Goal: Information Seeking & Learning: Check status

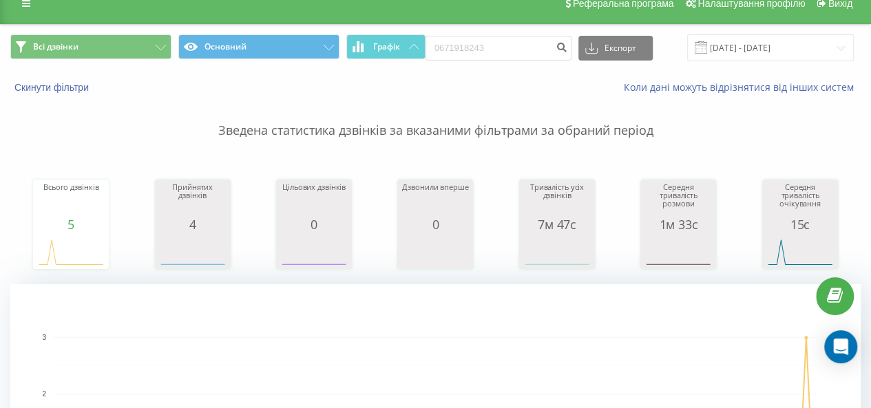
scroll to position [18, 0]
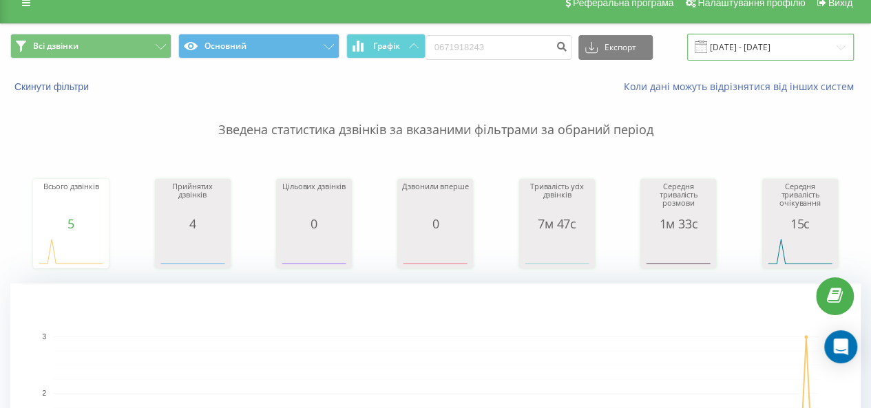
click at [723, 49] on input "[DATE] - [DATE]" at bounding box center [770, 47] width 167 height 27
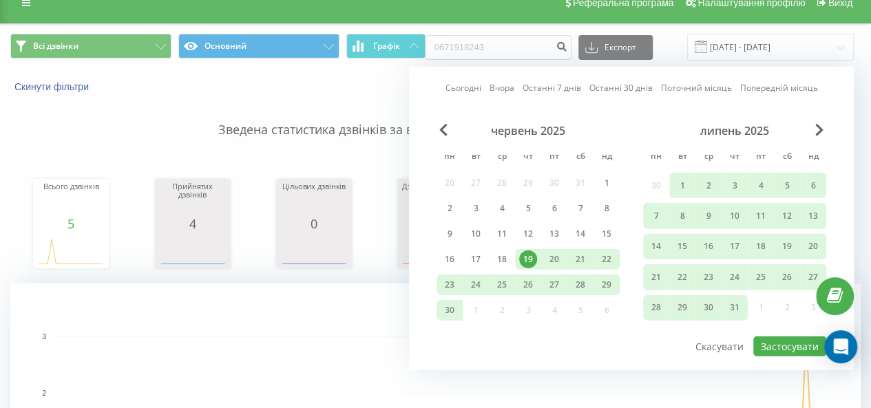
click at [530, 260] on div "19" at bounding box center [528, 260] width 18 height 18
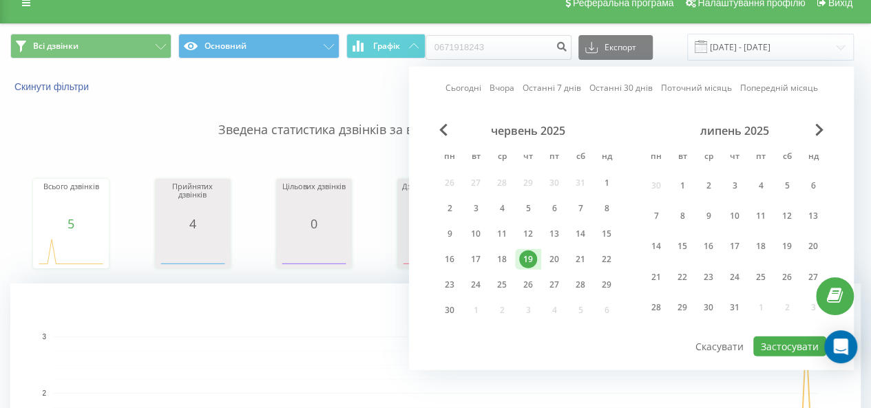
click at [530, 260] on div "19" at bounding box center [528, 260] width 18 height 18
click at [797, 343] on button "Застосувати" at bounding box center [789, 347] width 73 height 20
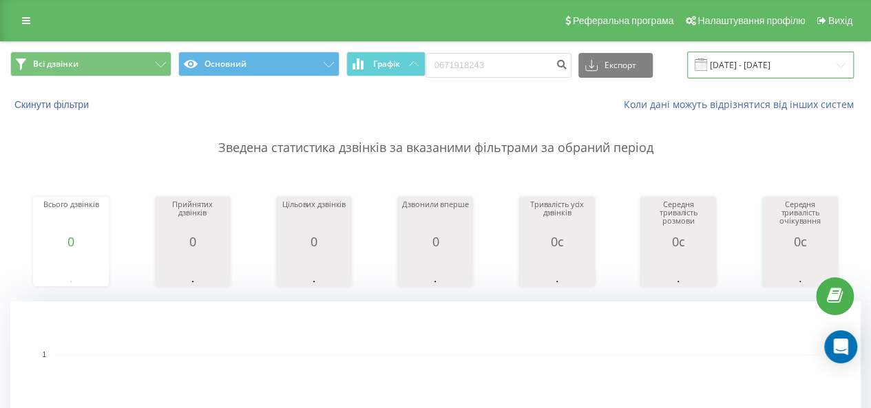
click at [708, 65] on input "19.06.2025 - 19.06.2025" at bounding box center [770, 65] width 167 height 27
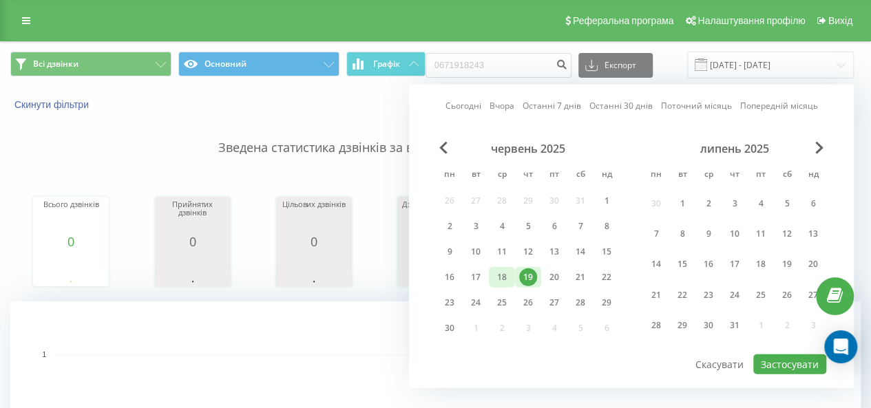
click at [499, 271] on div "18" at bounding box center [502, 278] width 18 height 18
click at [778, 357] on button "Застосувати" at bounding box center [789, 365] width 73 height 20
type input "18.06.2025 - 18.06.2025"
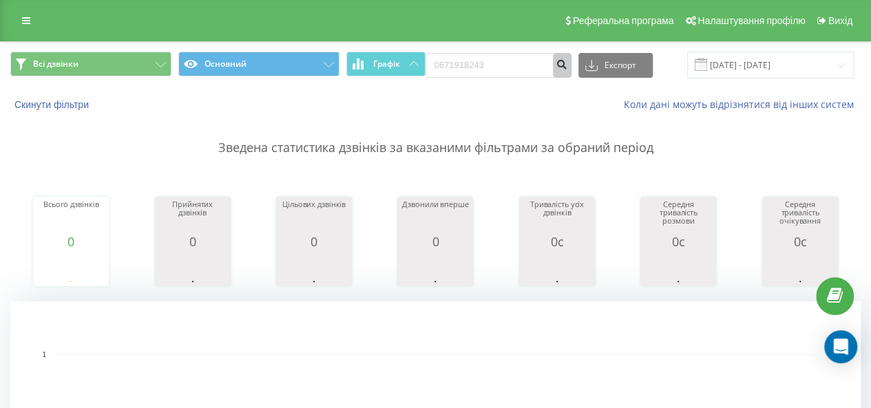
click at [564, 71] on button "submit" at bounding box center [562, 65] width 19 height 25
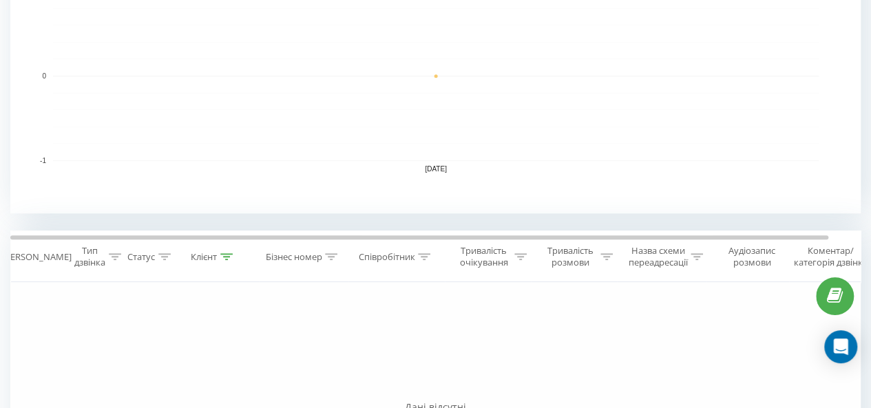
scroll to position [365, 0]
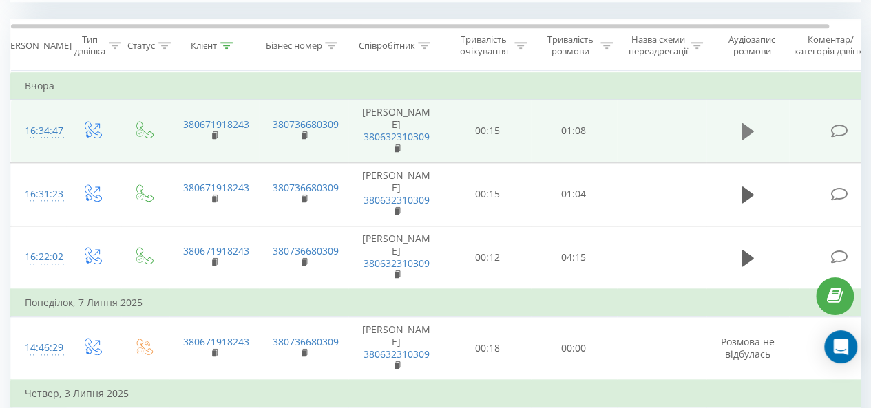
click at [754, 125] on button at bounding box center [747, 131] width 21 height 21
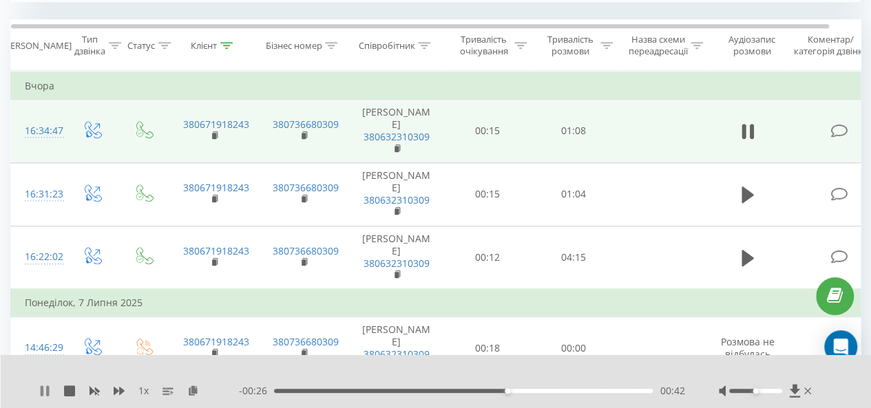
click at [40, 393] on icon at bounding box center [44, 391] width 11 height 11
